Goal: Task Accomplishment & Management: Manage account settings

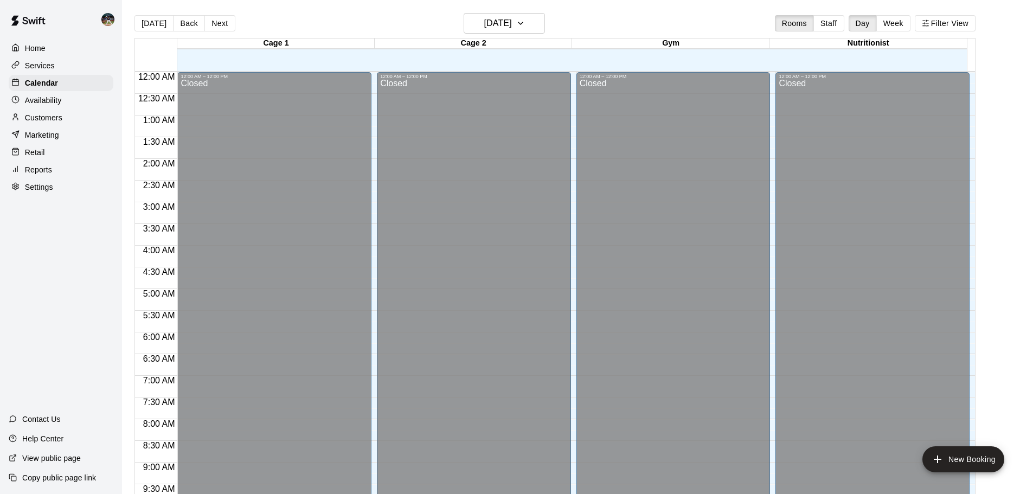
scroll to position [498, 0]
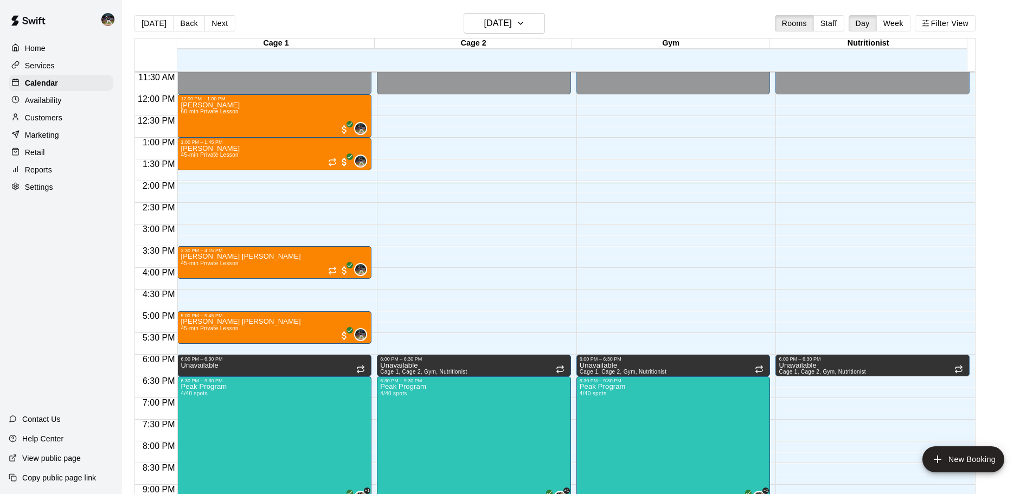
click at [50, 175] on p "Reports" at bounding box center [38, 169] width 27 height 11
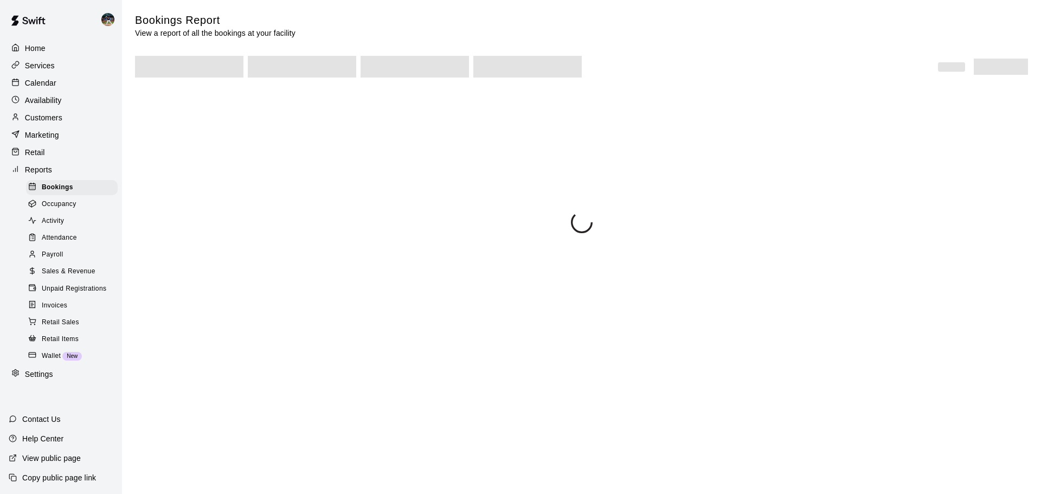
click at [85, 277] on span "Sales & Revenue" at bounding box center [69, 271] width 54 height 11
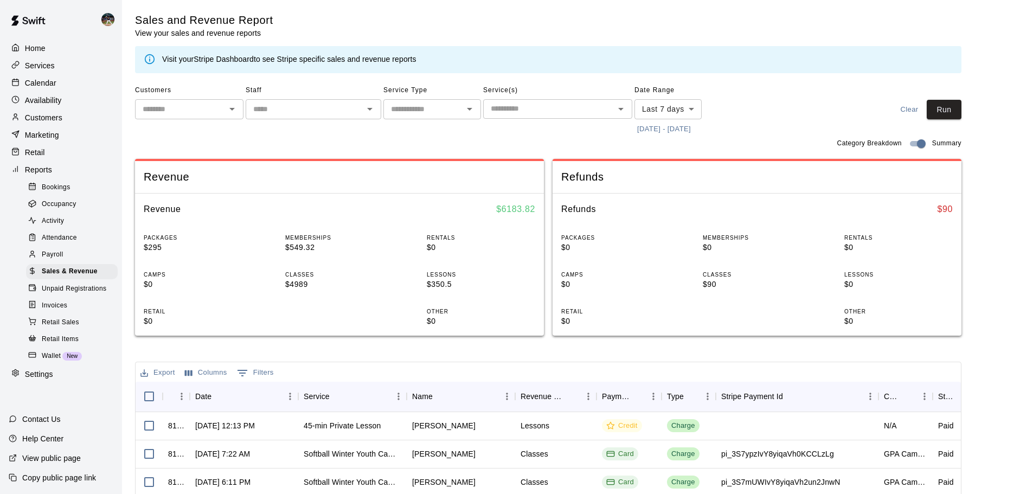
click at [681, 130] on button "[DATE] - [DATE]" at bounding box center [663, 129] width 59 height 17
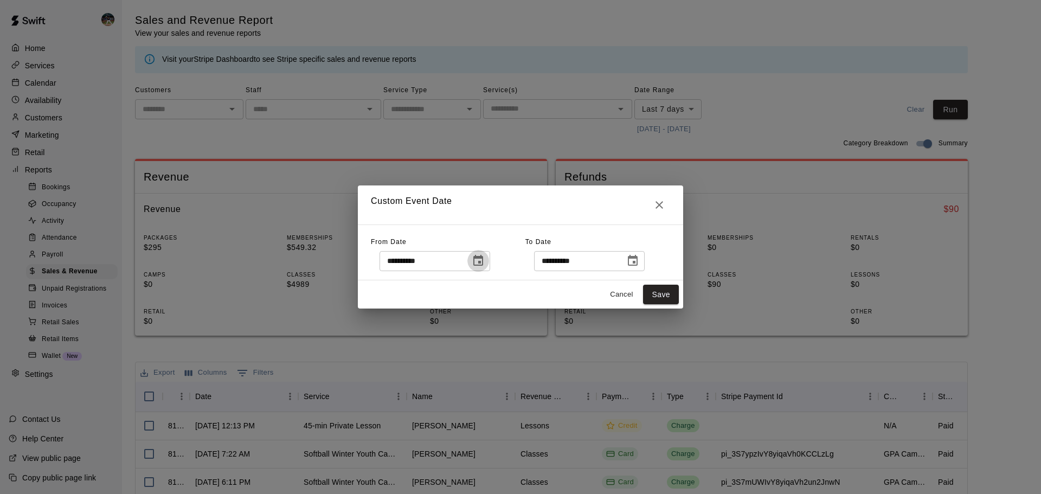
click at [483, 256] on icon "Choose date, selected date is Sep 9, 2025" at bounding box center [478, 260] width 10 height 11
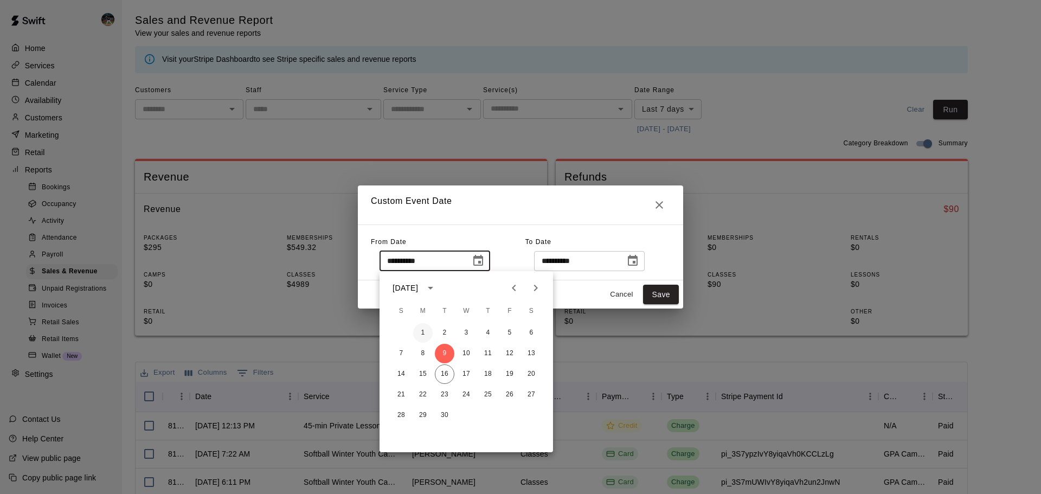
click at [427, 330] on button "1" at bounding box center [423, 333] width 20 height 20
type input "**********"
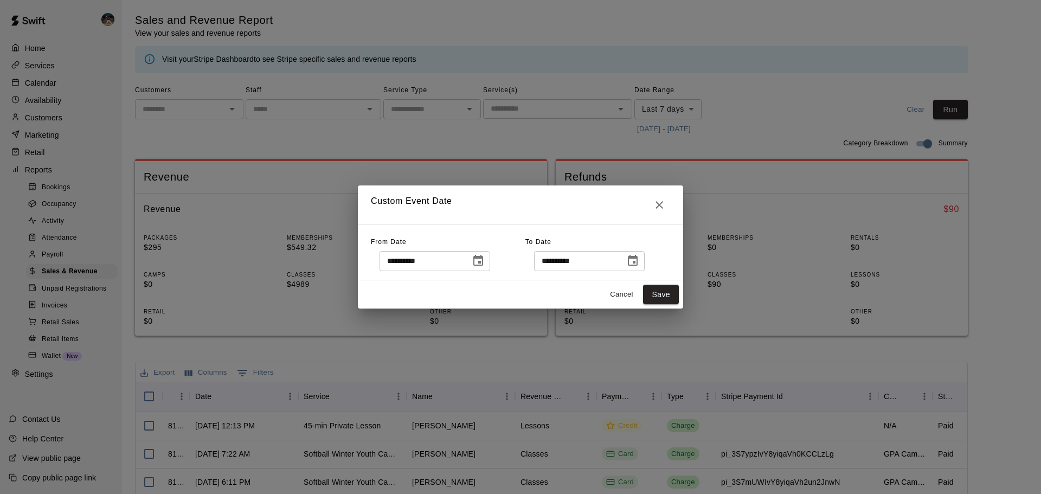
click at [671, 284] on div "Cancel Save" at bounding box center [520, 294] width 325 height 29
click at [667, 290] on button "Save" at bounding box center [661, 295] width 36 height 20
type input "******"
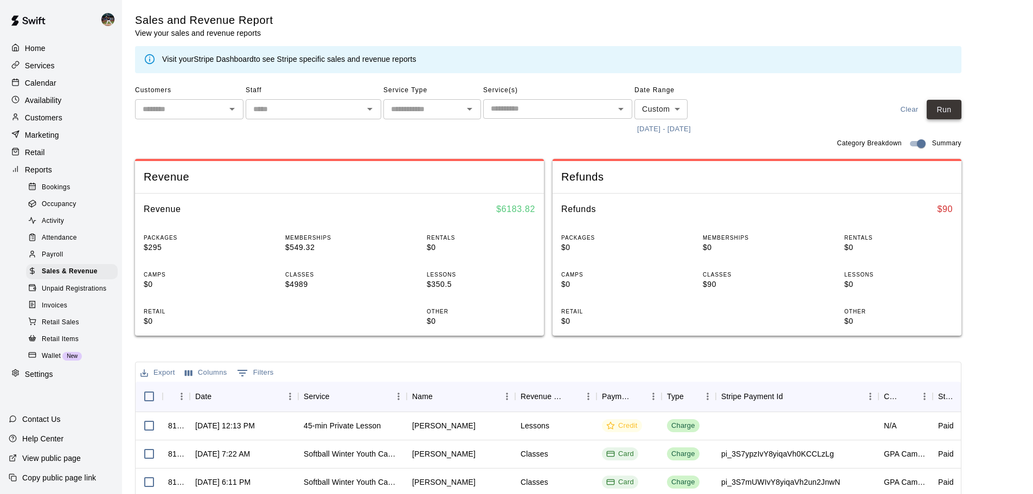
click at [956, 116] on button "Run" at bounding box center [943, 110] width 35 height 20
click at [64, 89] on div "Calendar" at bounding box center [61, 83] width 105 height 16
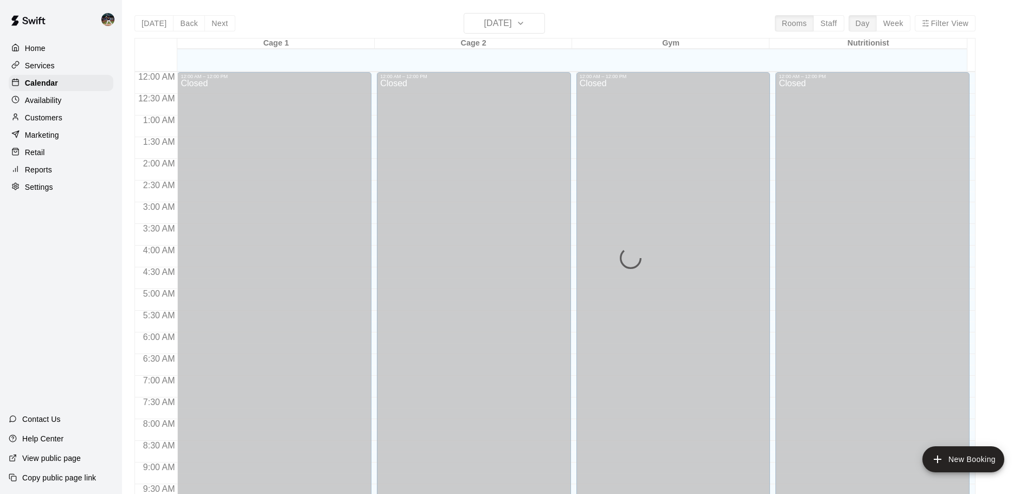
scroll to position [574, 0]
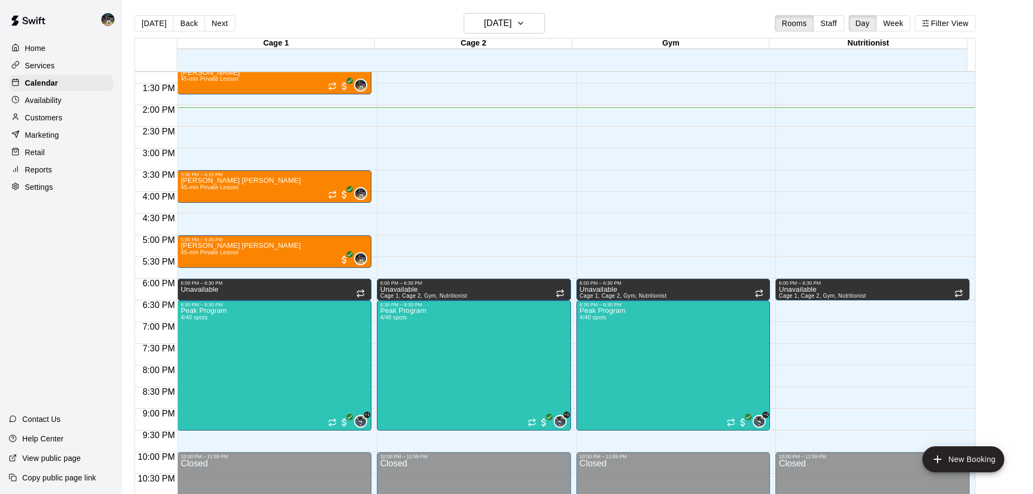
click at [209, 24] on button "Next" at bounding box center [219, 23] width 30 height 16
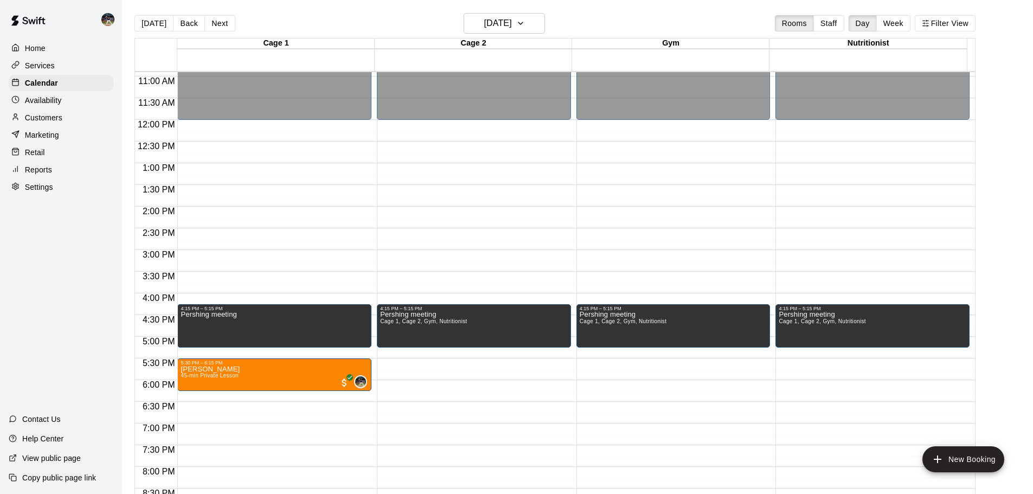
scroll to position [499, 0]
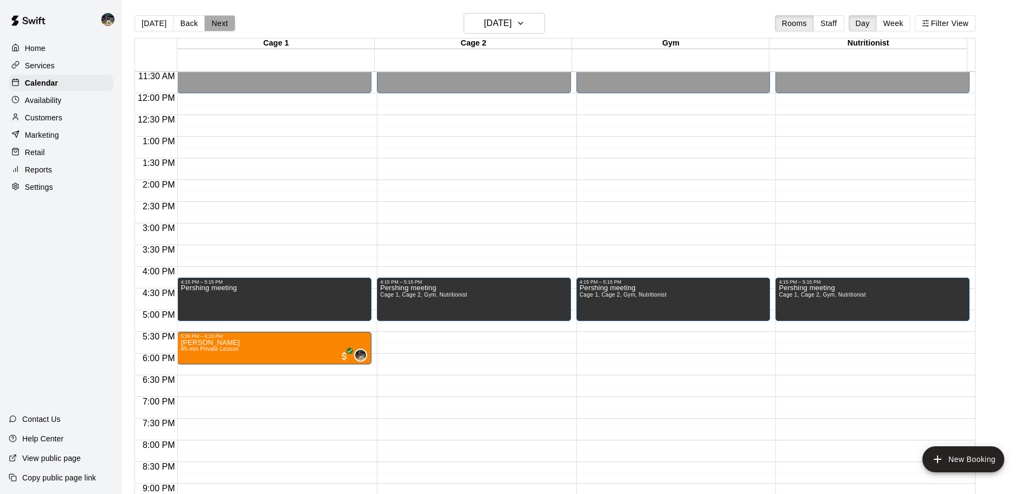
click at [220, 25] on button "Next" at bounding box center [219, 23] width 30 height 16
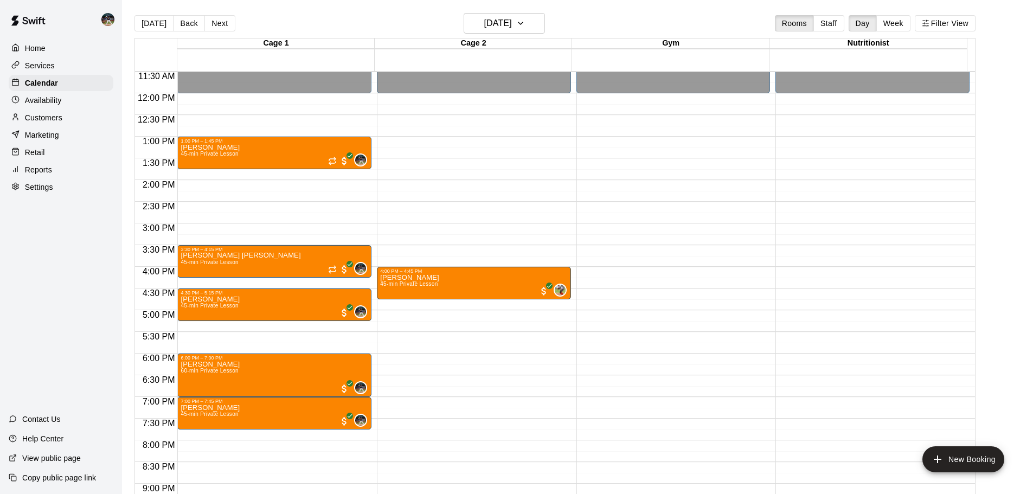
click at [220, 25] on button "Next" at bounding box center [219, 23] width 30 height 16
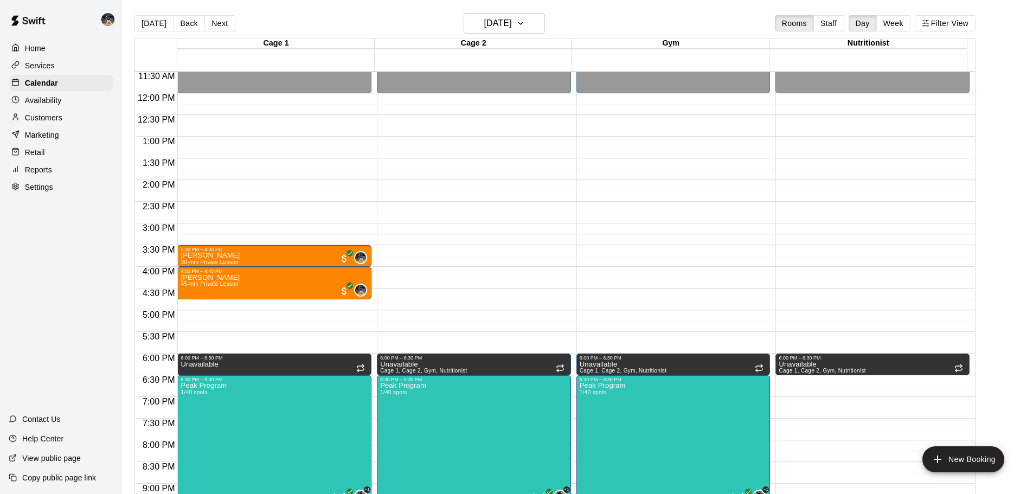
click at [220, 25] on button "Next" at bounding box center [219, 23] width 30 height 16
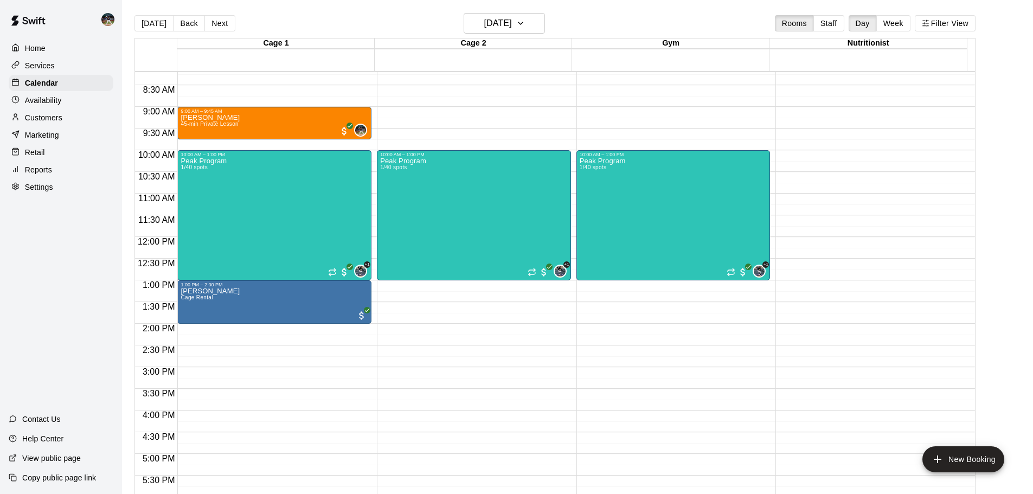
scroll to position [337, 0]
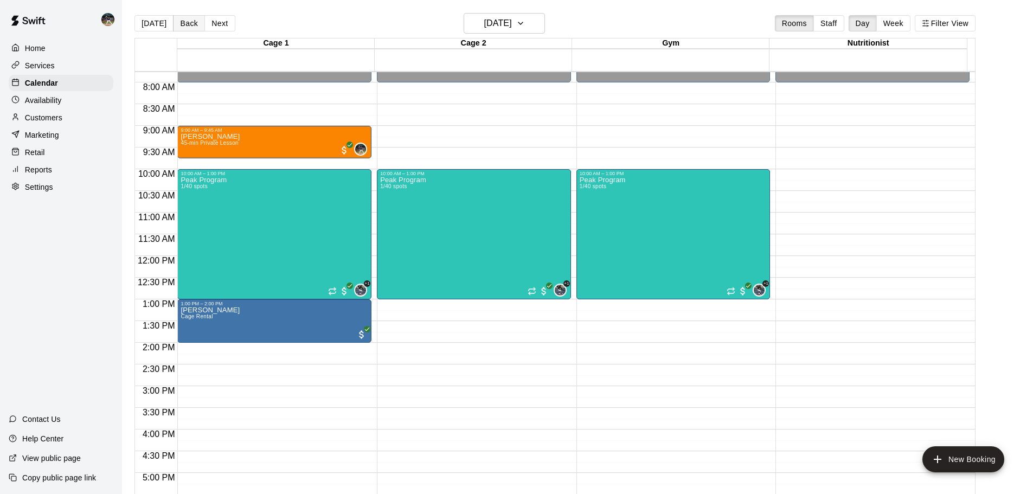
click at [191, 24] on button "Back" at bounding box center [189, 23] width 32 height 16
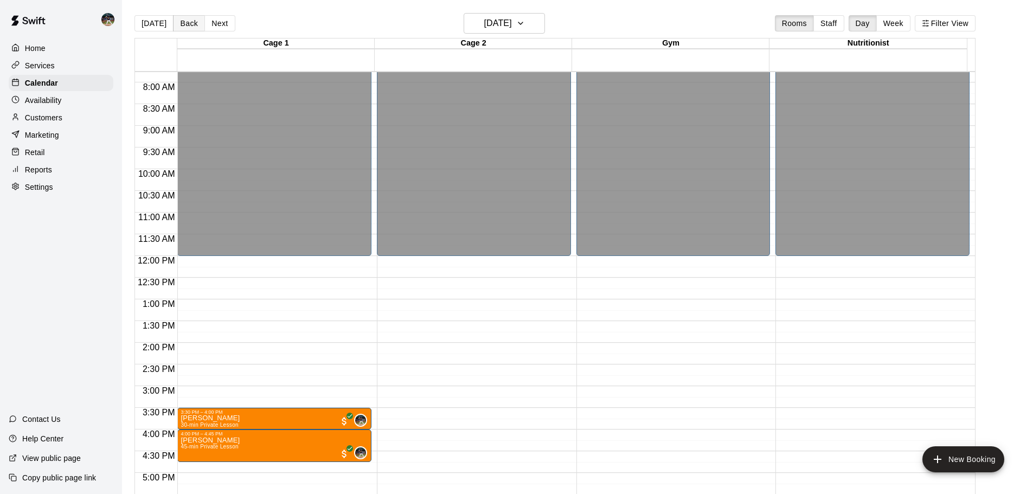
click at [191, 24] on button "Back" at bounding box center [189, 23] width 32 height 16
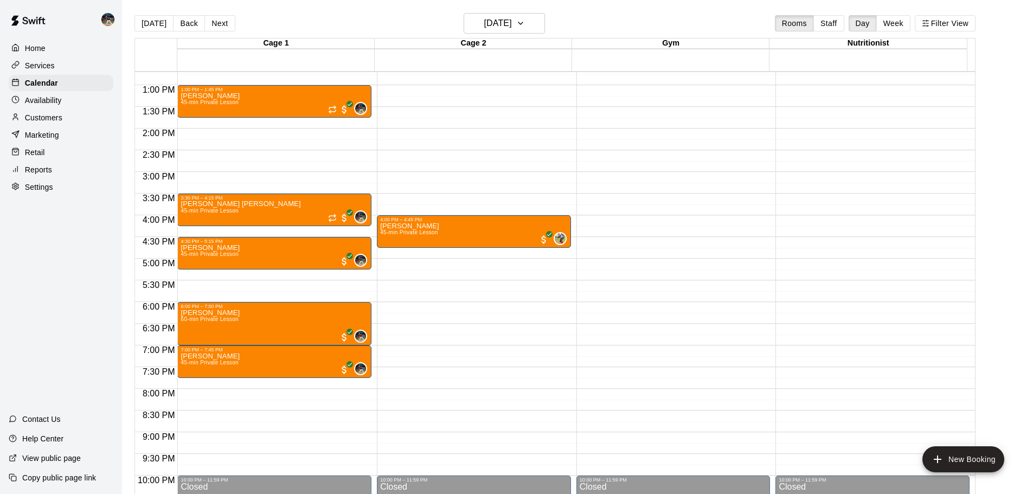
scroll to position [608, 0]
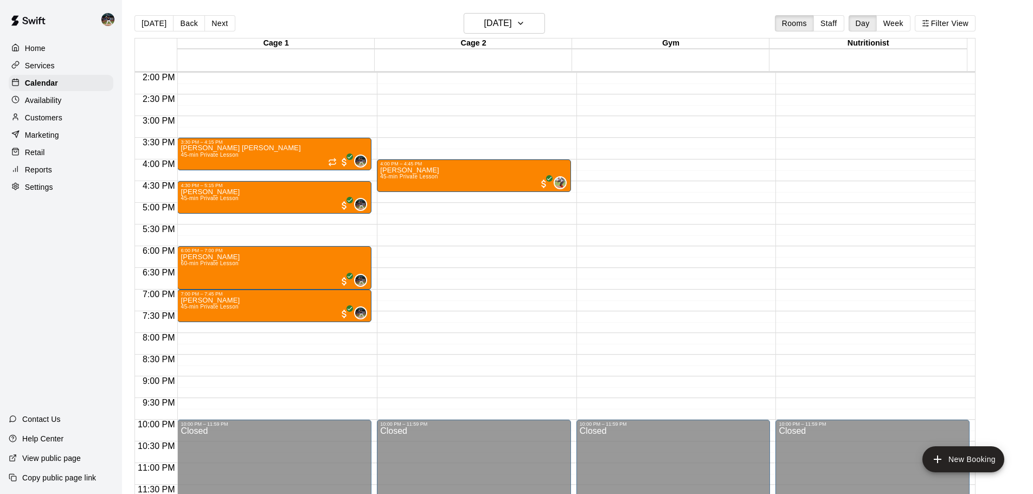
click at [209, 14] on div "[DATE] Back [DATE][DATE] Rooms Staff Day Week Filter View" at bounding box center [554, 25] width 841 height 25
click at [209, 16] on button "Next" at bounding box center [219, 23] width 30 height 16
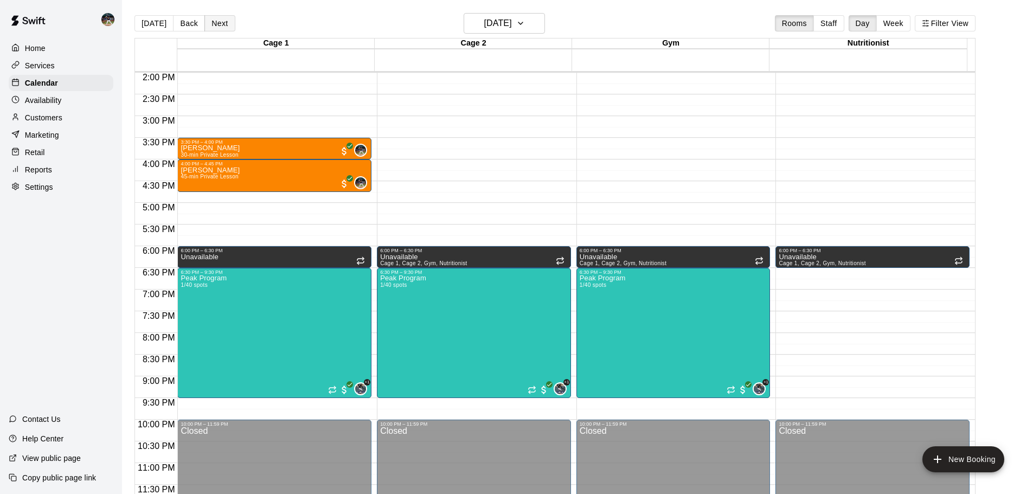
click at [210, 18] on button "Next" at bounding box center [219, 23] width 30 height 16
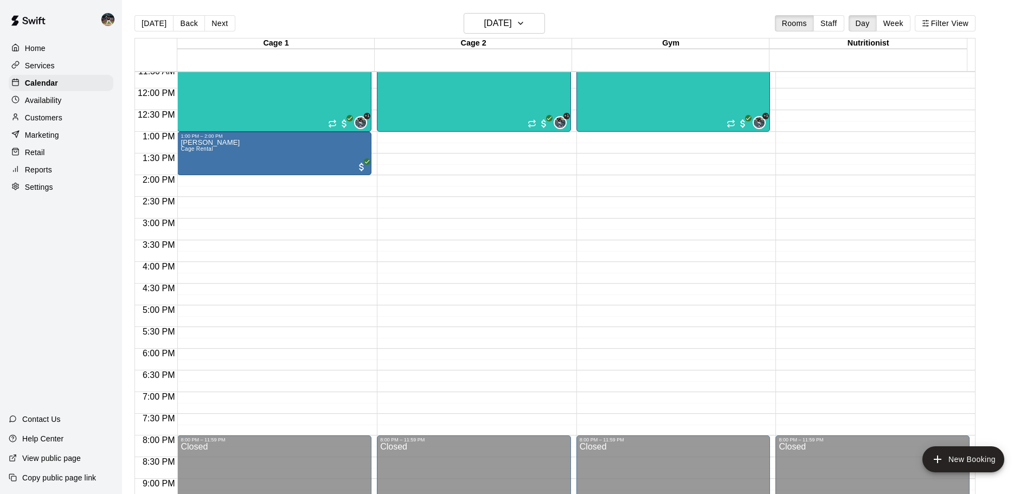
scroll to position [499, 0]
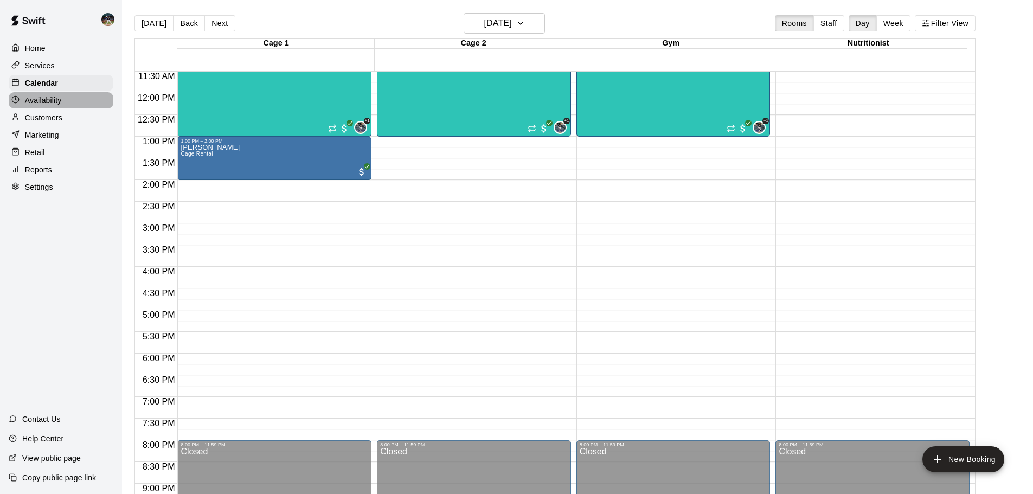
click at [45, 100] on p "Availability" at bounding box center [43, 100] width 37 height 11
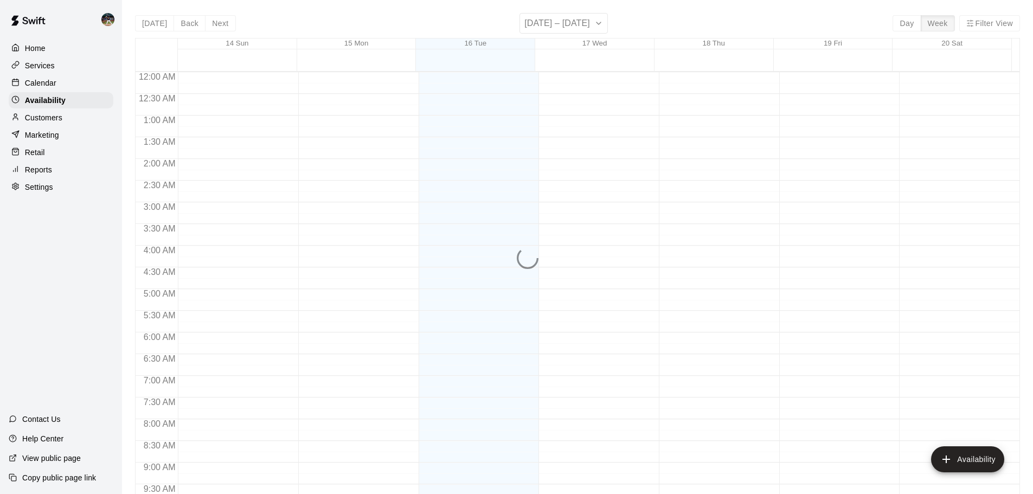
scroll to position [607, 0]
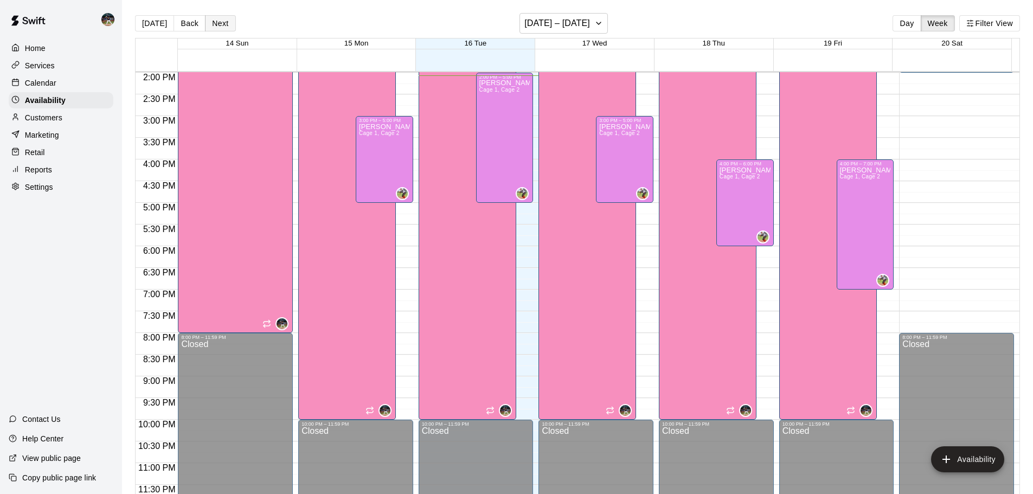
click at [228, 26] on button "Next" at bounding box center [220, 23] width 30 height 16
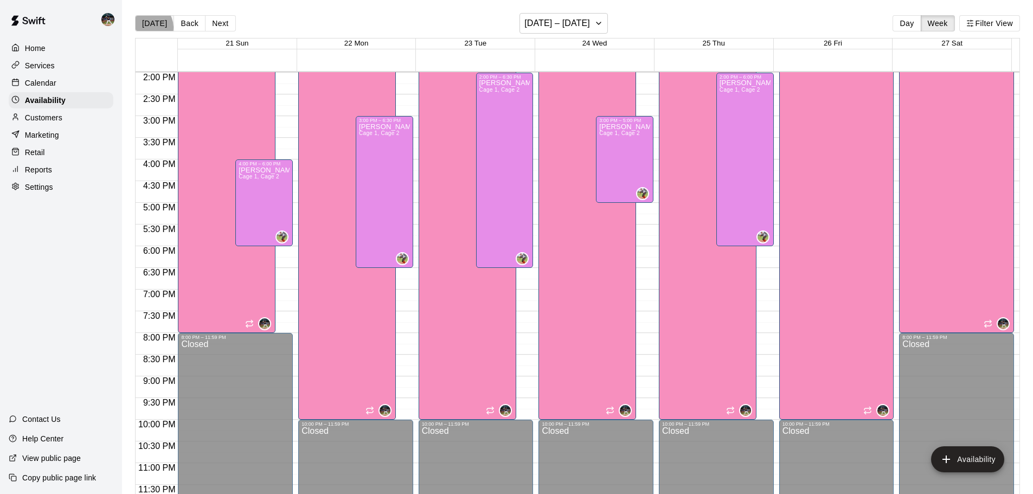
click at [149, 27] on button "[DATE]" at bounding box center [154, 23] width 39 height 16
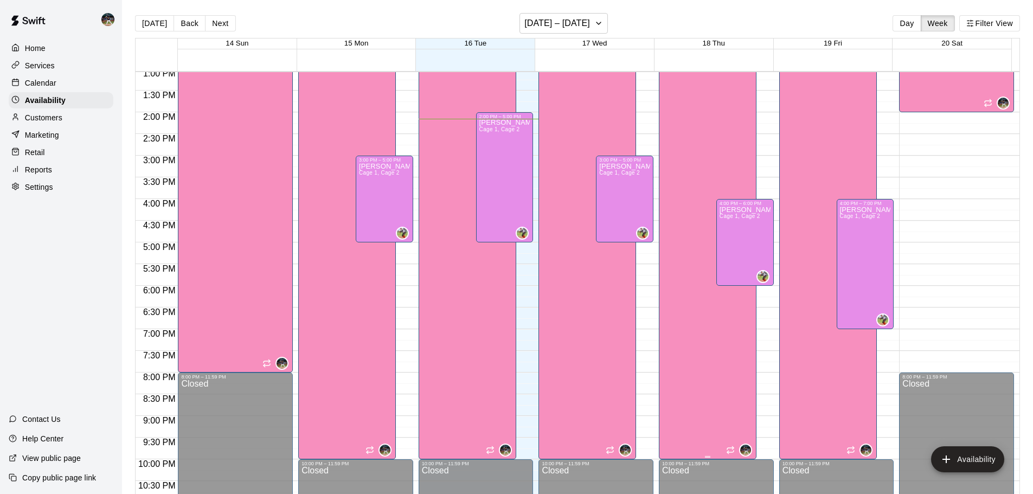
scroll to position [499, 0]
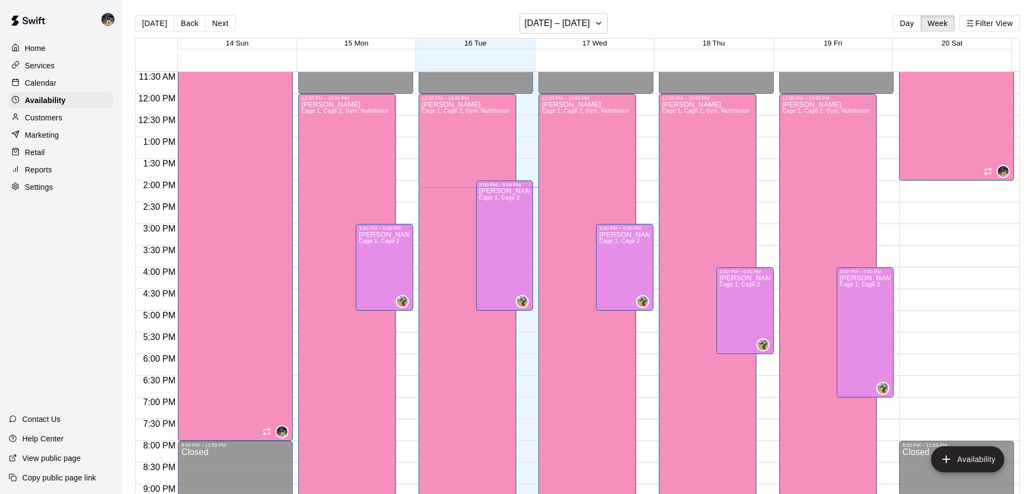
click at [57, 87] on div "Calendar" at bounding box center [61, 83] width 105 height 16
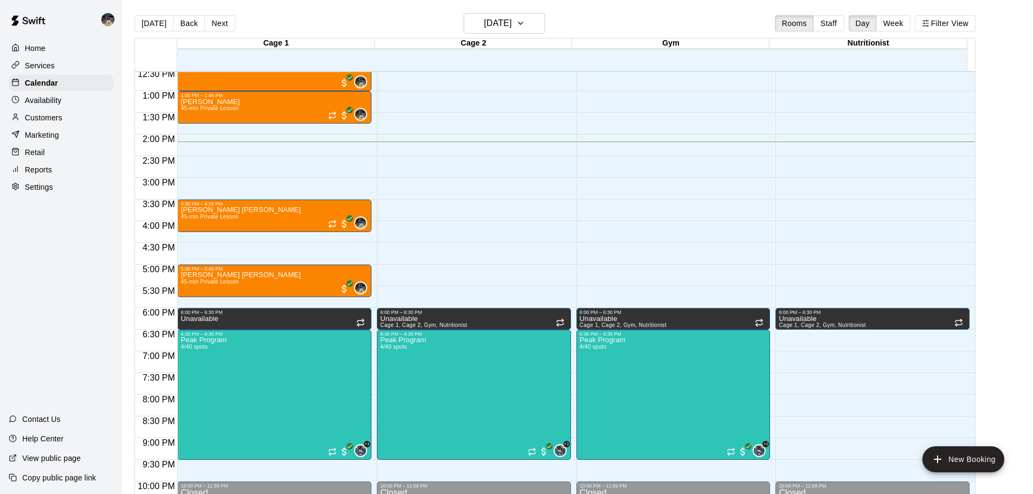
scroll to position [520, 0]
